Goal: Find specific page/section: Find specific page/section

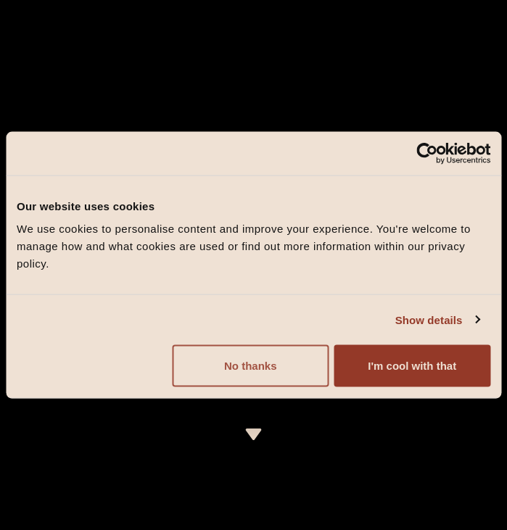
click at [292, 381] on button "No thanks" at bounding box center [251, 366] width 156 height 42
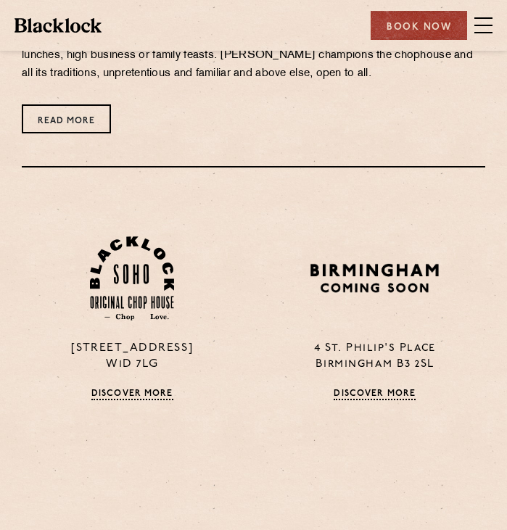
scroll to position [878, 0]
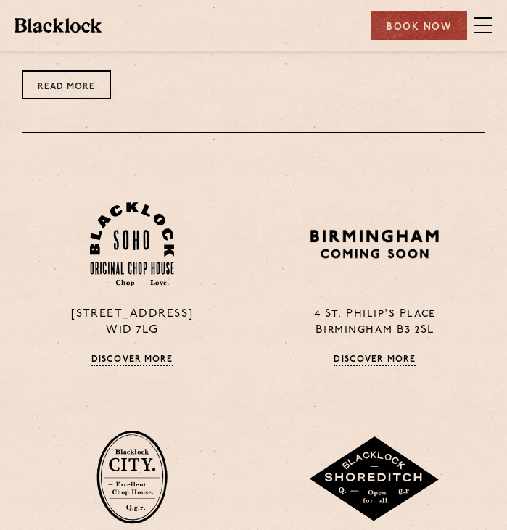
click at [485, 25] on span at bounding box center [484, 25] width 18 height 1
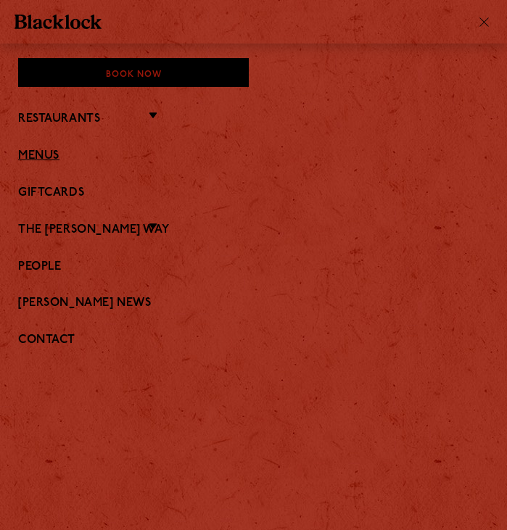
click at [99, 161] on link "Menus" at bounding box center [253, 156] width 471 height 14
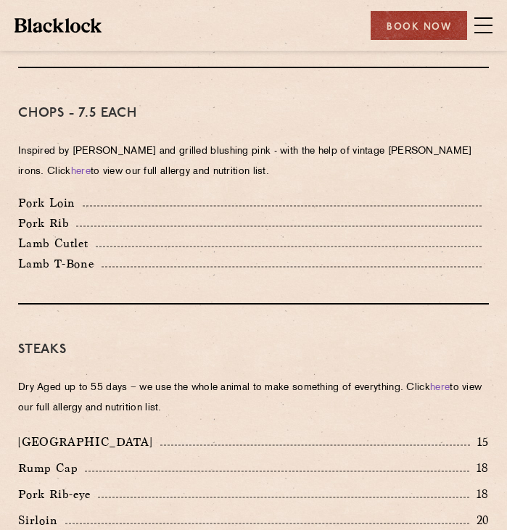
scroll to position [1091, 0]
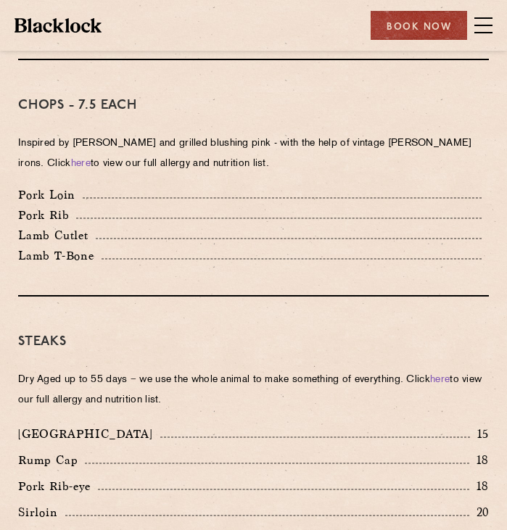
click at [369, 261] on div "Lamb T-Bone" at bounding box center [253, 256] width 471 height 13
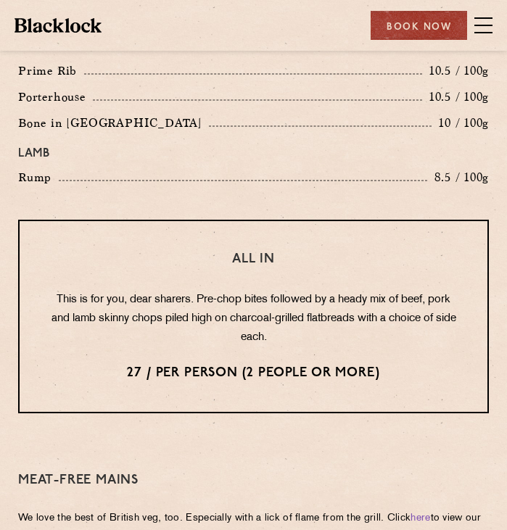
scroll to position [1780, 0]
